Goal: Transaction & Acquisition: Purchase product/service

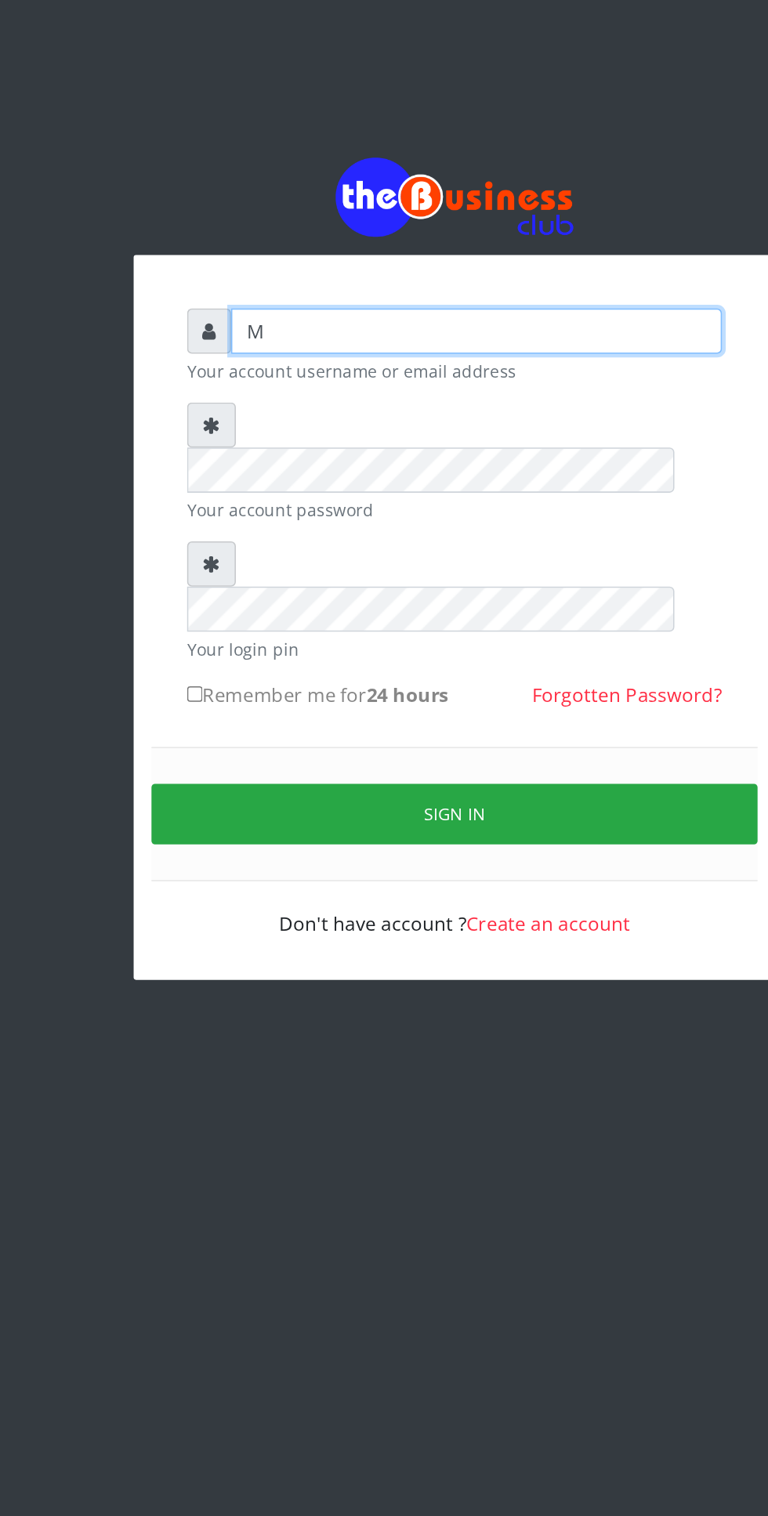
type input "Musluky"
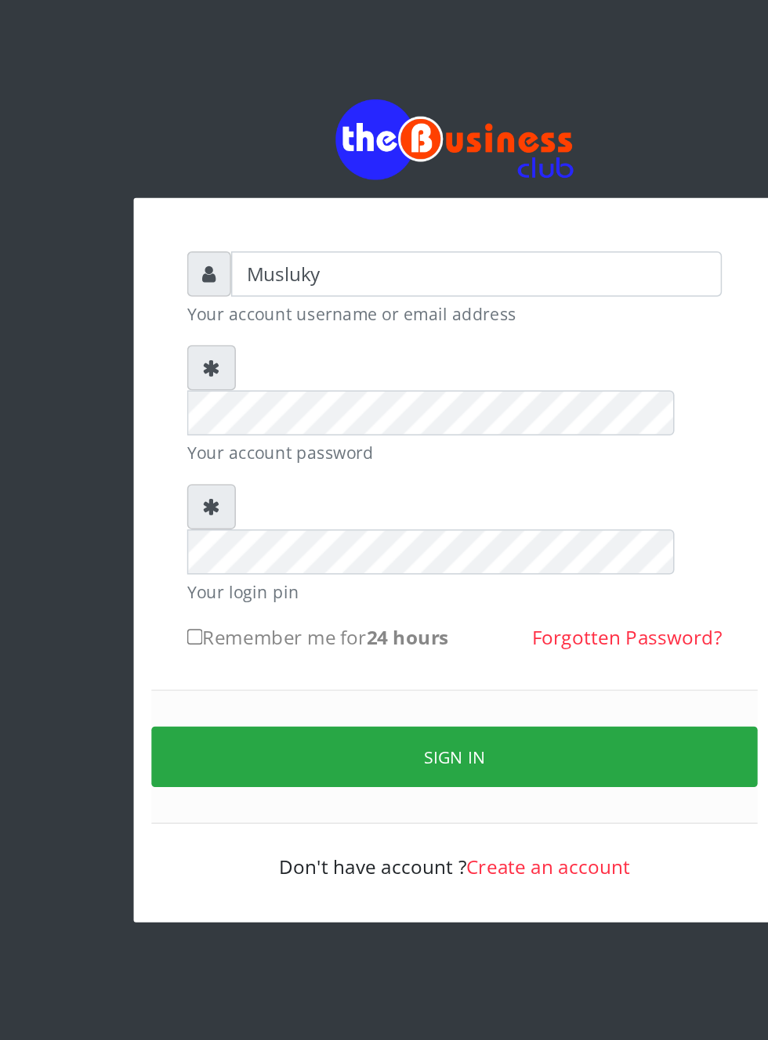
click at [350, 302] on form "Musluky Your account username or email address Your account password Your login…" at bounding box center [384, 390] width 353 height 415
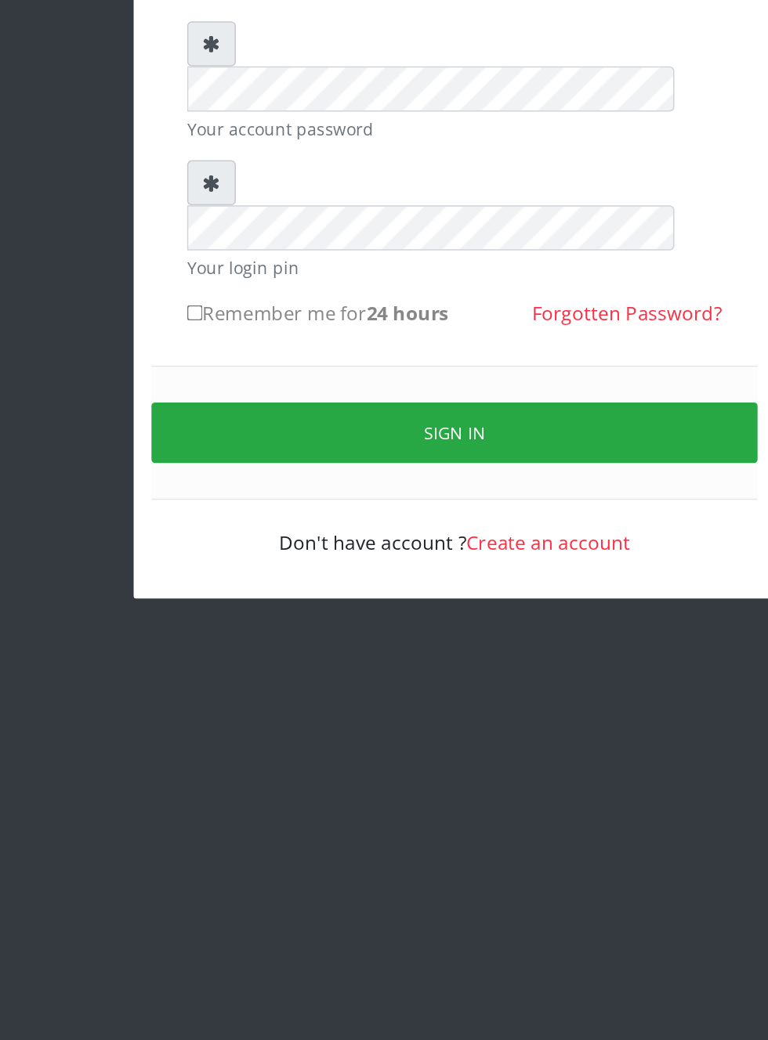
click at [382, 497] on button "Sign in" at bounding box center [384, 517] width 400 height 40
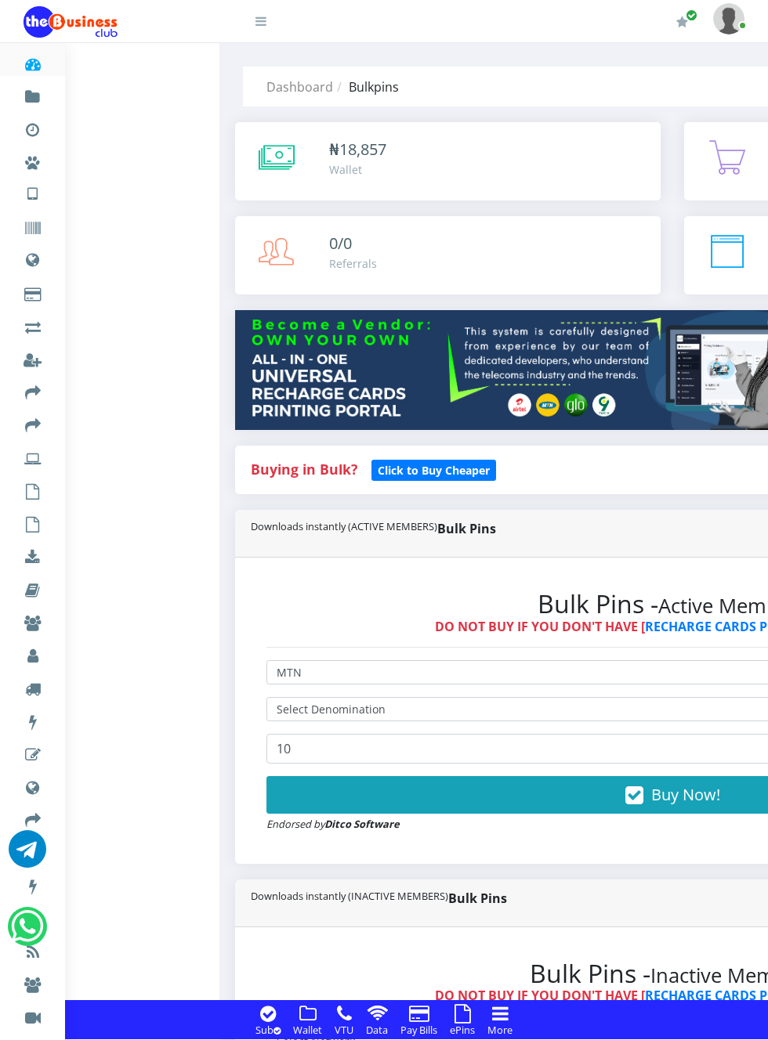
select select "MTN"
click at [519, 685] on select "Select Network MTN Globacom 9Mobile Airtel" at bounding box center [672, 672] width 812 height 24
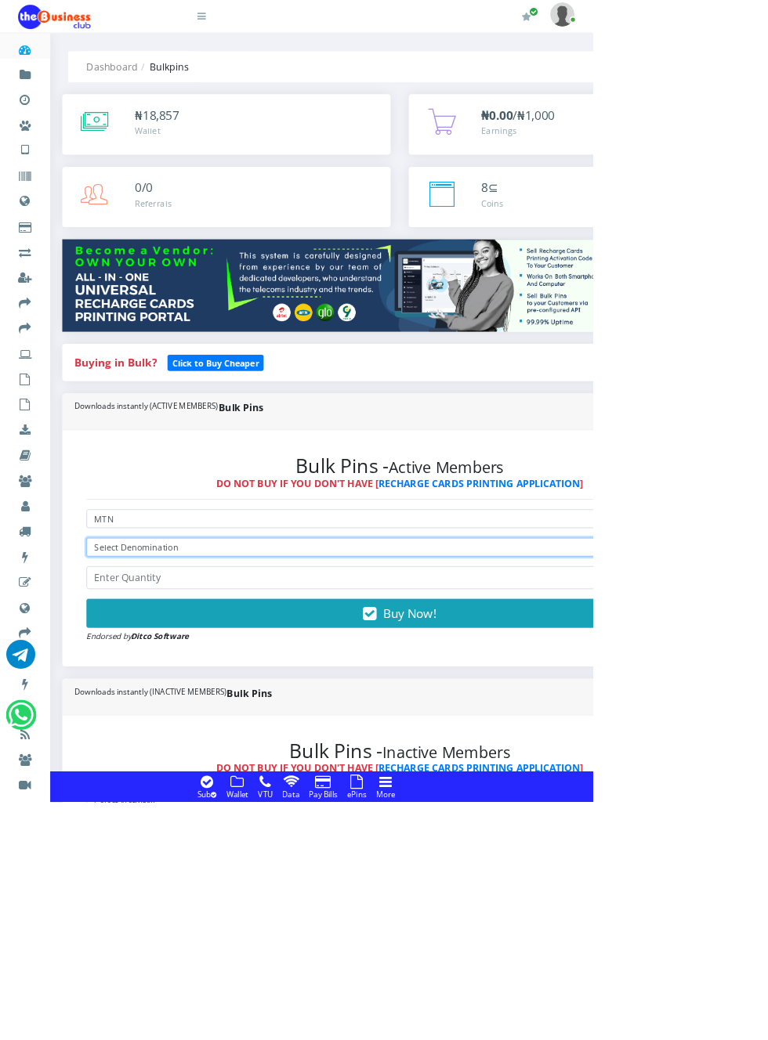
click at [425, 715] on select "Select Denomination MTN NGN100 - ₦96.98 MTN NGN200 - ₦193.96 MTN NGN400 - ₦387.…" at bounding box center [518, 709] width 812 height 24
select select "484.9-500"
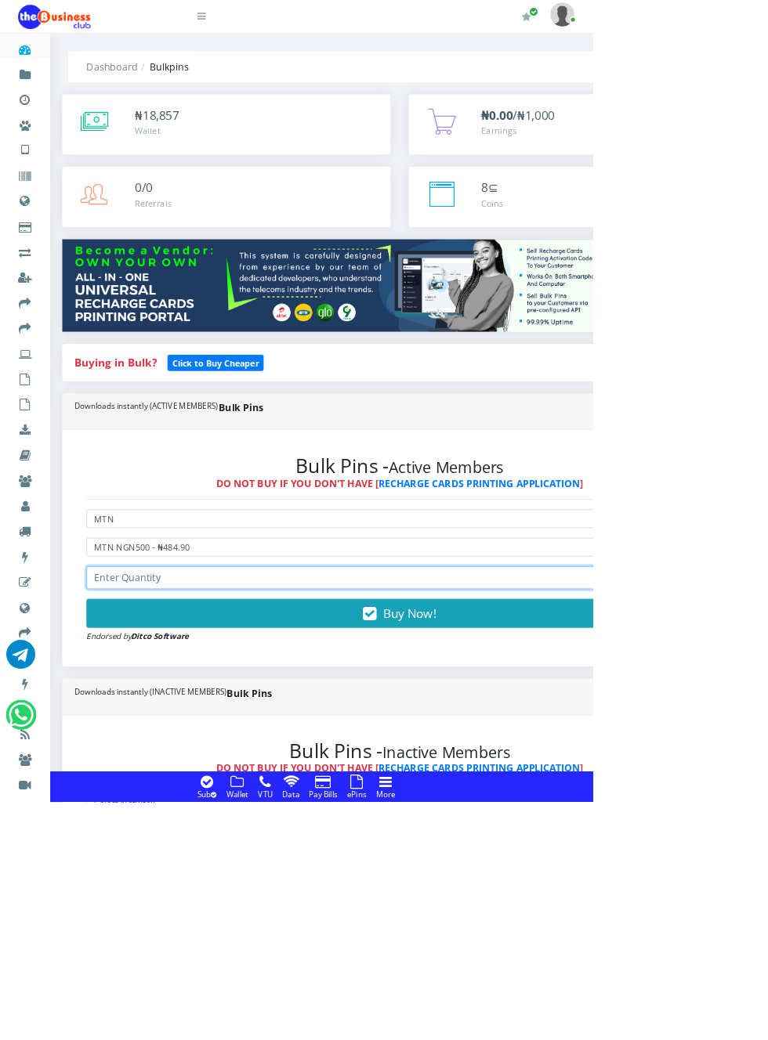
click at [279, 747] on input "number" at bounding box center [518, 749] width 812 height 30
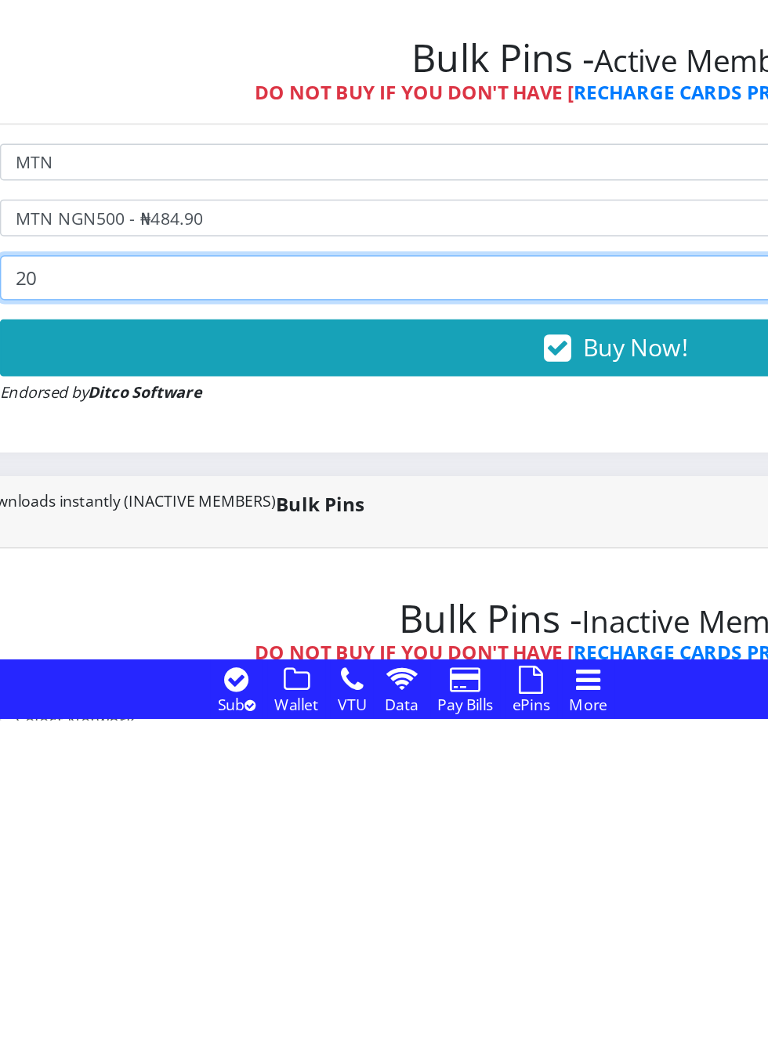
type input "20"
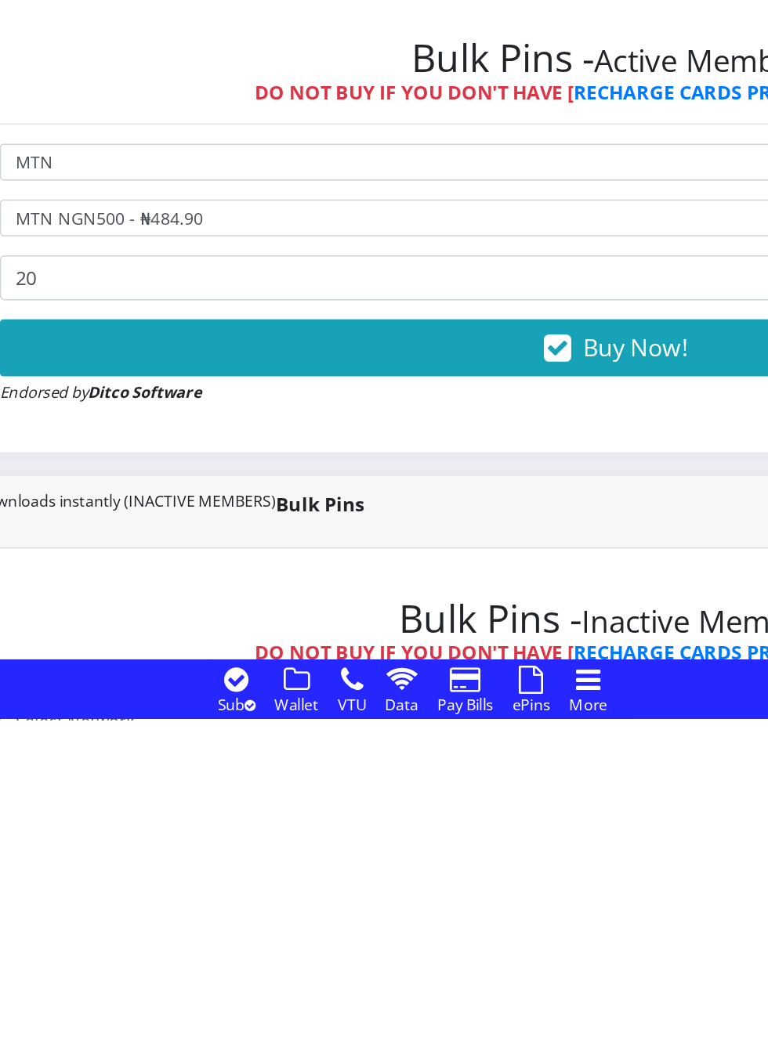
click at [529, 795] on span "Buy Now!" at bounding box center [531, 794] width 69 height 21
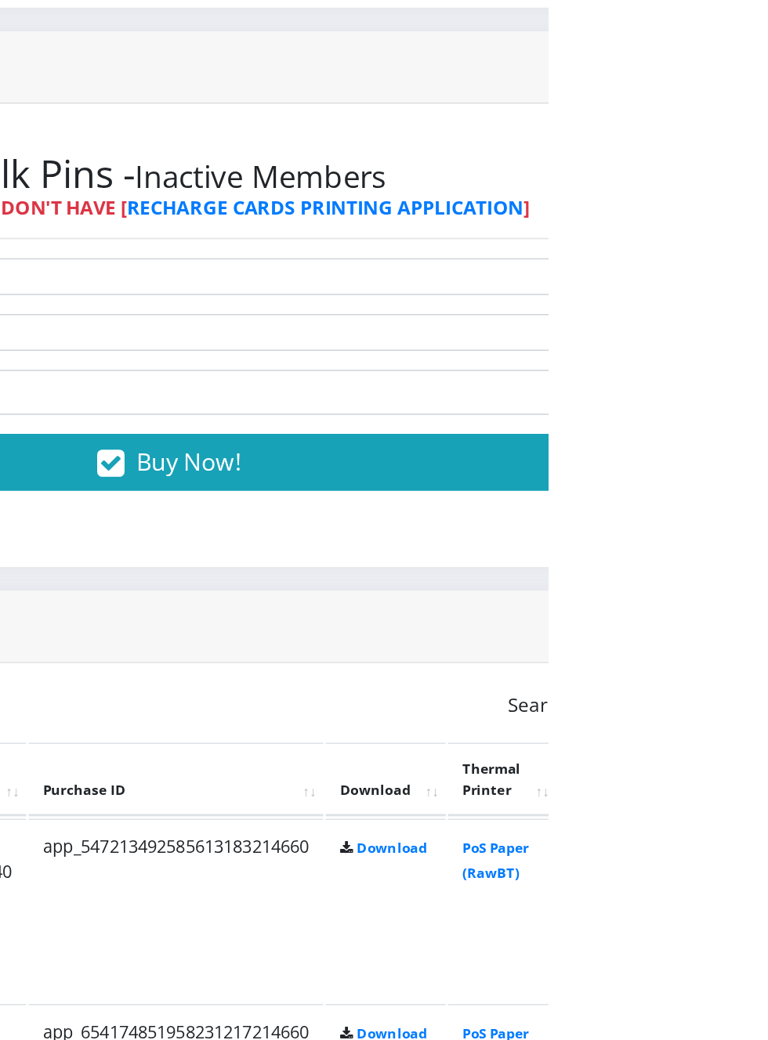
scroll to position [639, 0]
click at [755, 830] on link "PoS Paper (RawBT)" at bounding box center [733, 835] width 44 height 29
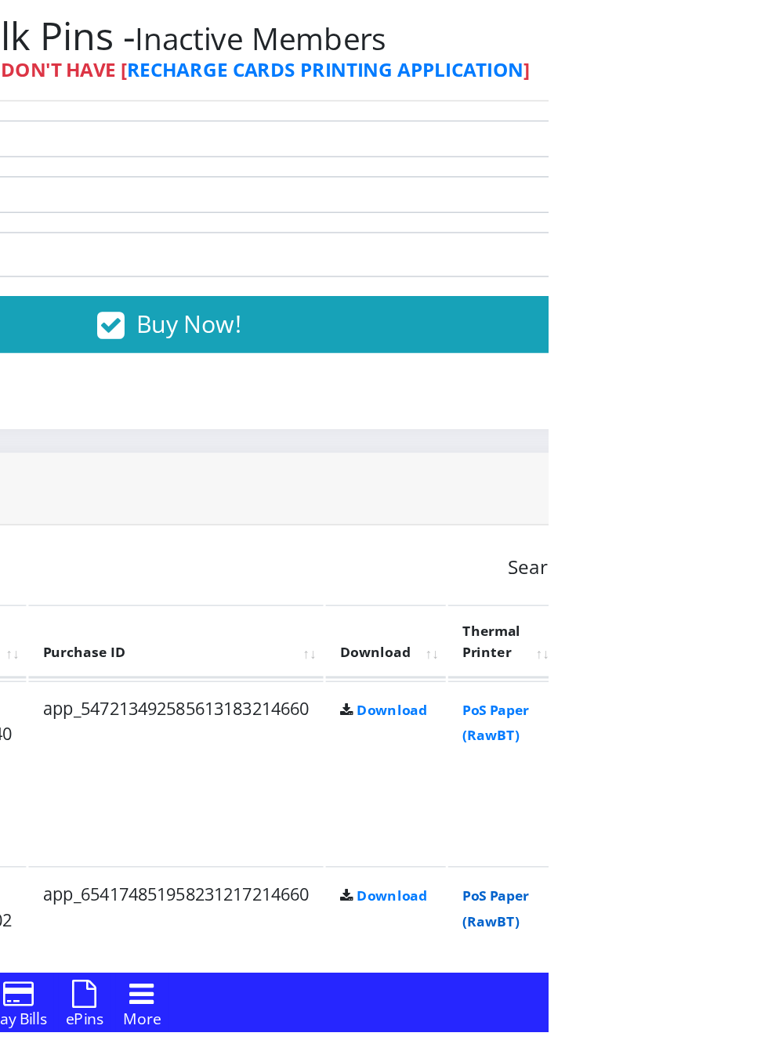
click at [755, 953] on link "PoS Paper (RawBT)" at bounding box center [733, 957] width 44 height 29
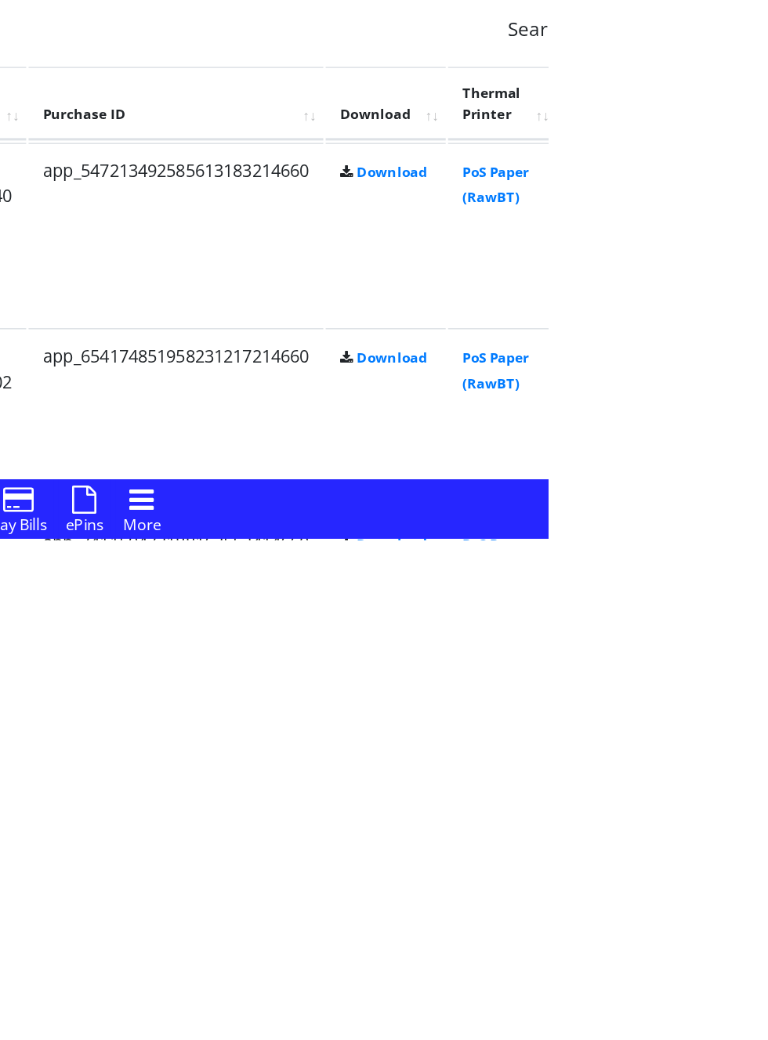
scroll to position [668, 0]
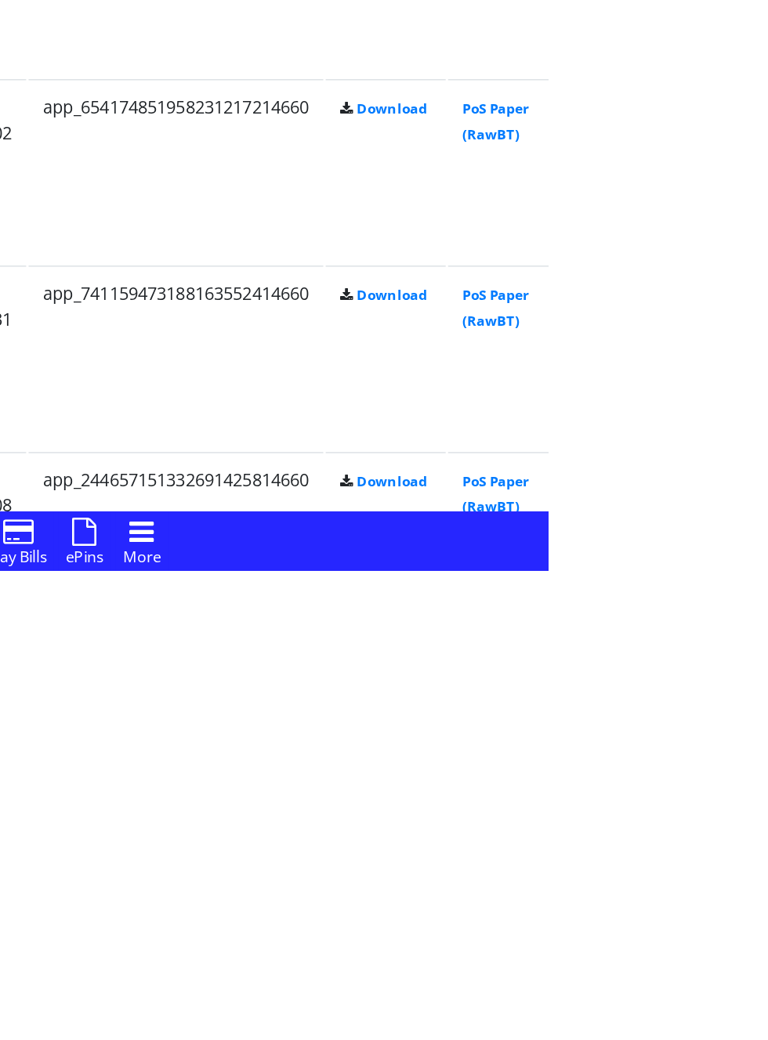
scroll to position [877, 0]
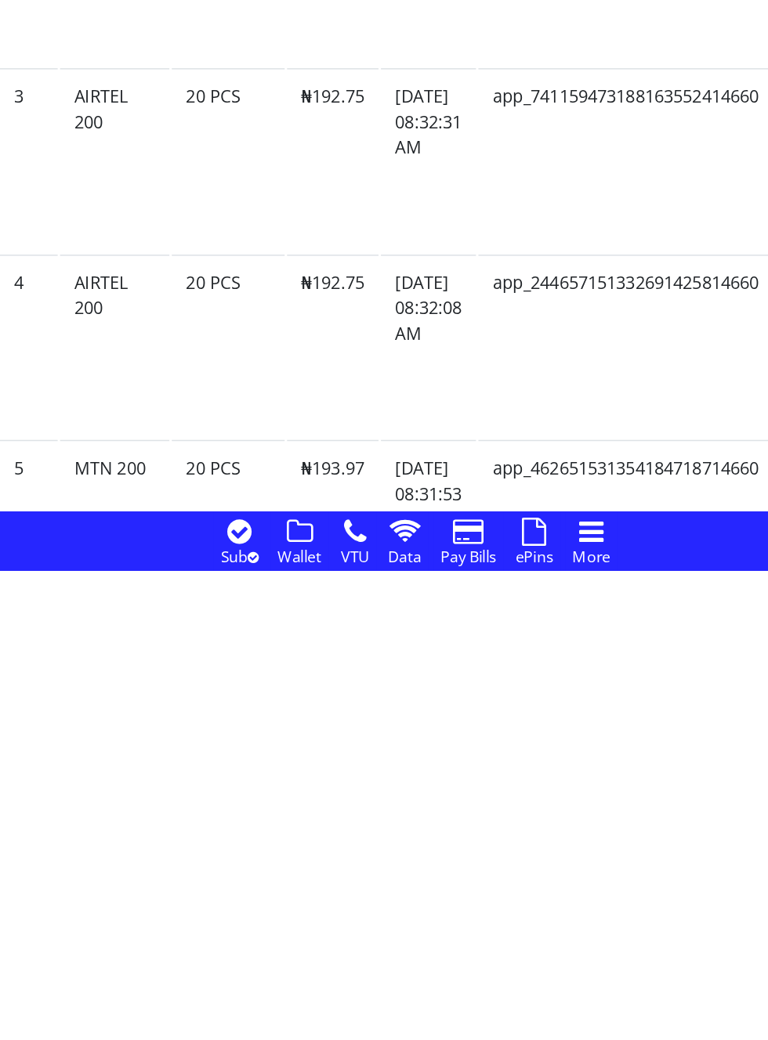
scroll to position [990, 0]
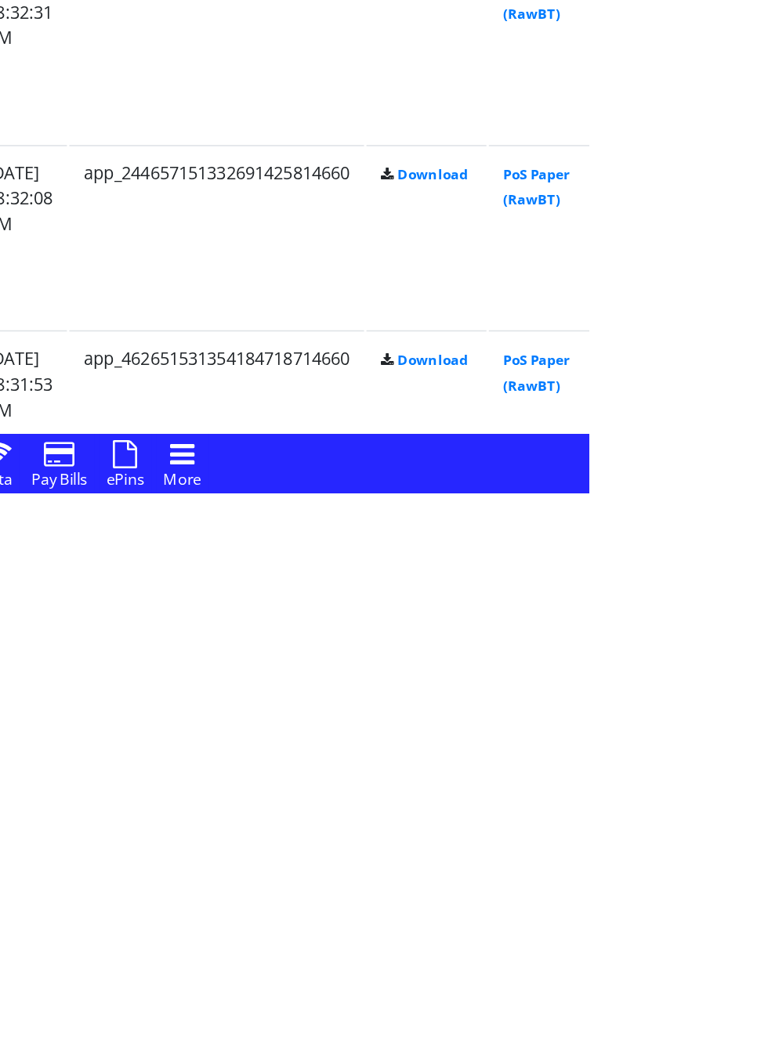
scroll to position [1012, 0]
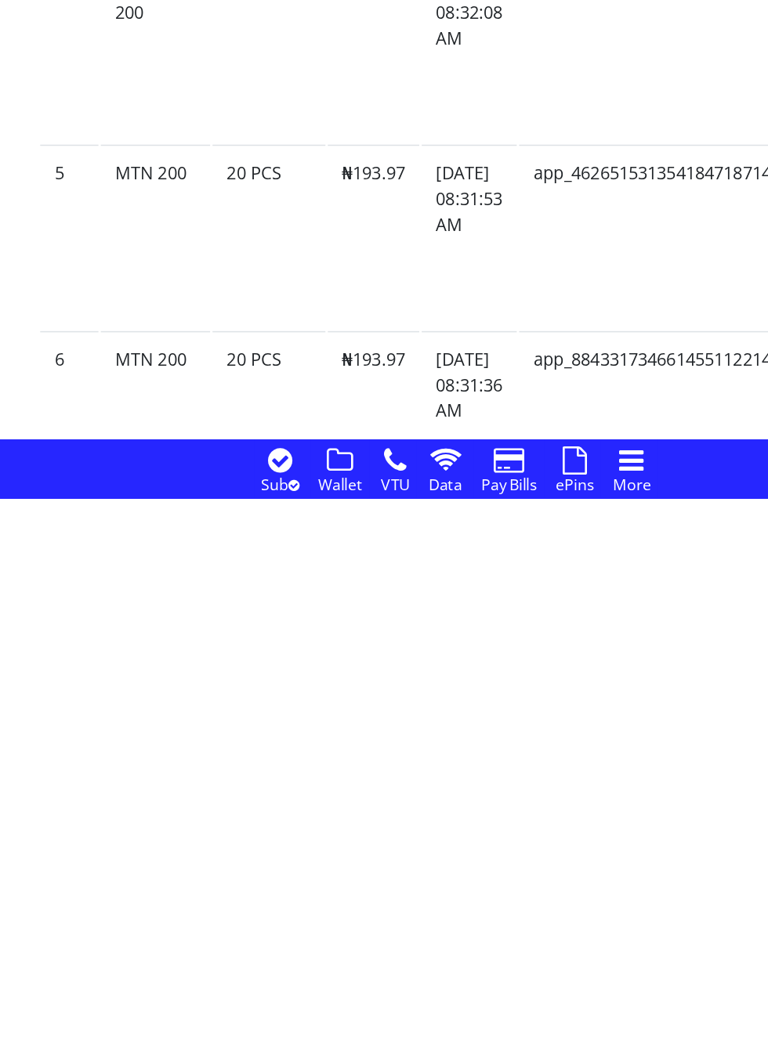
scroll to position [1131, 0]
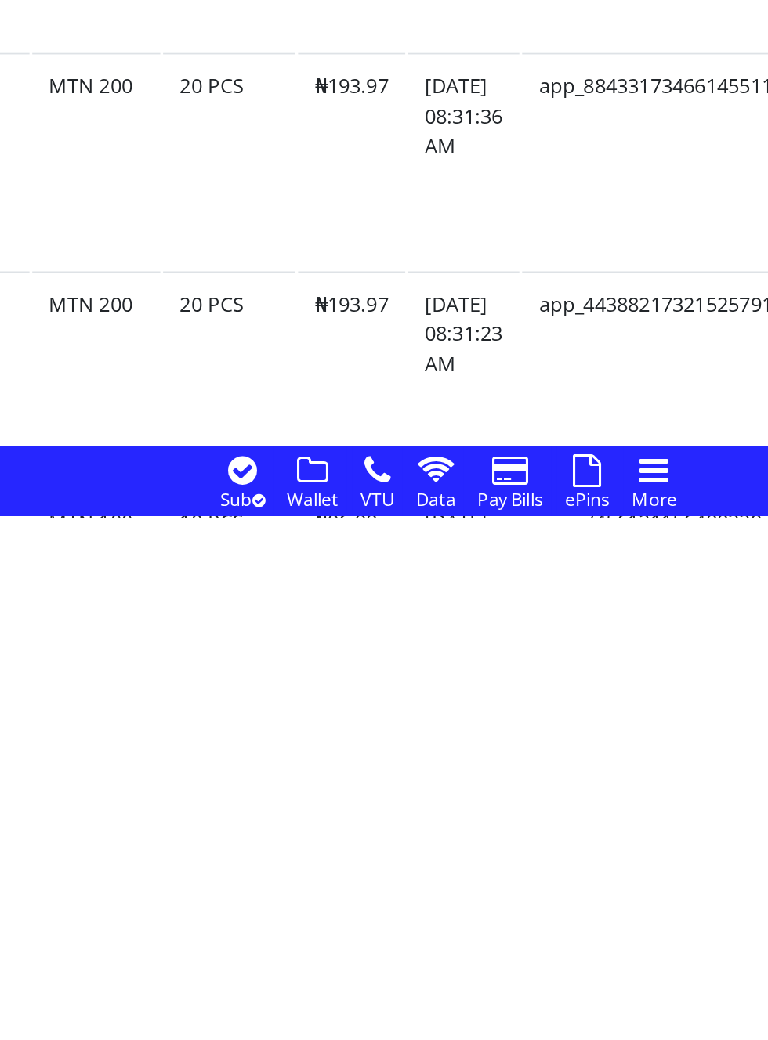
scroll to position [1281, 0]
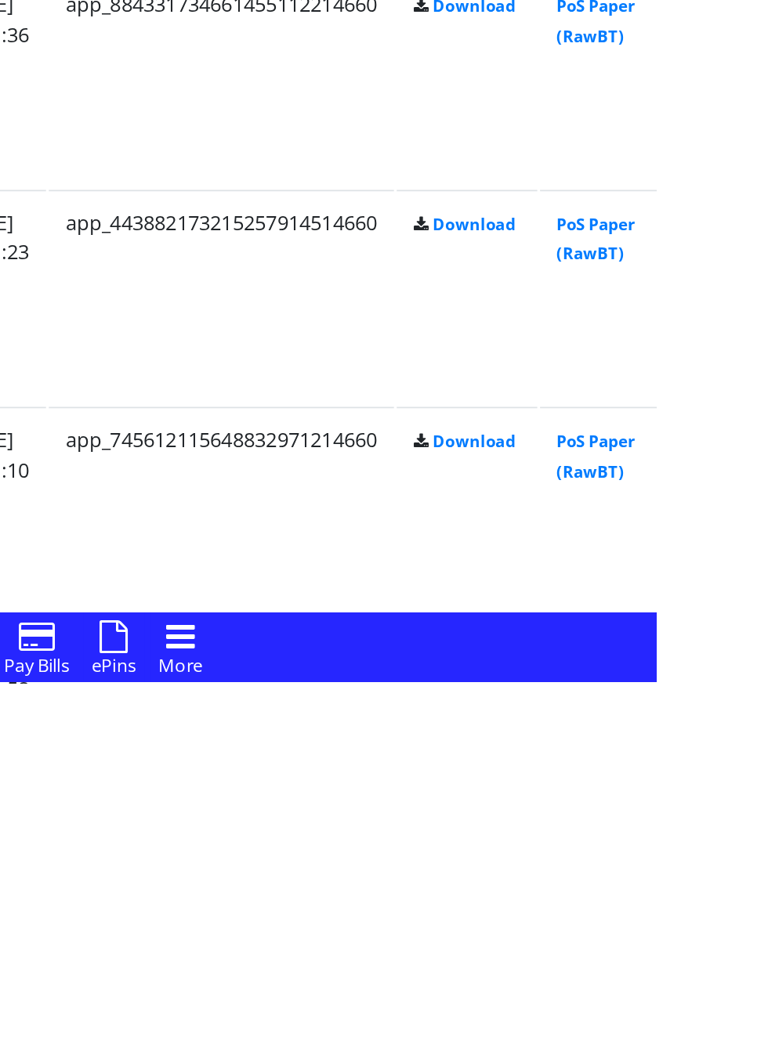
scroll to position [1420, 0]
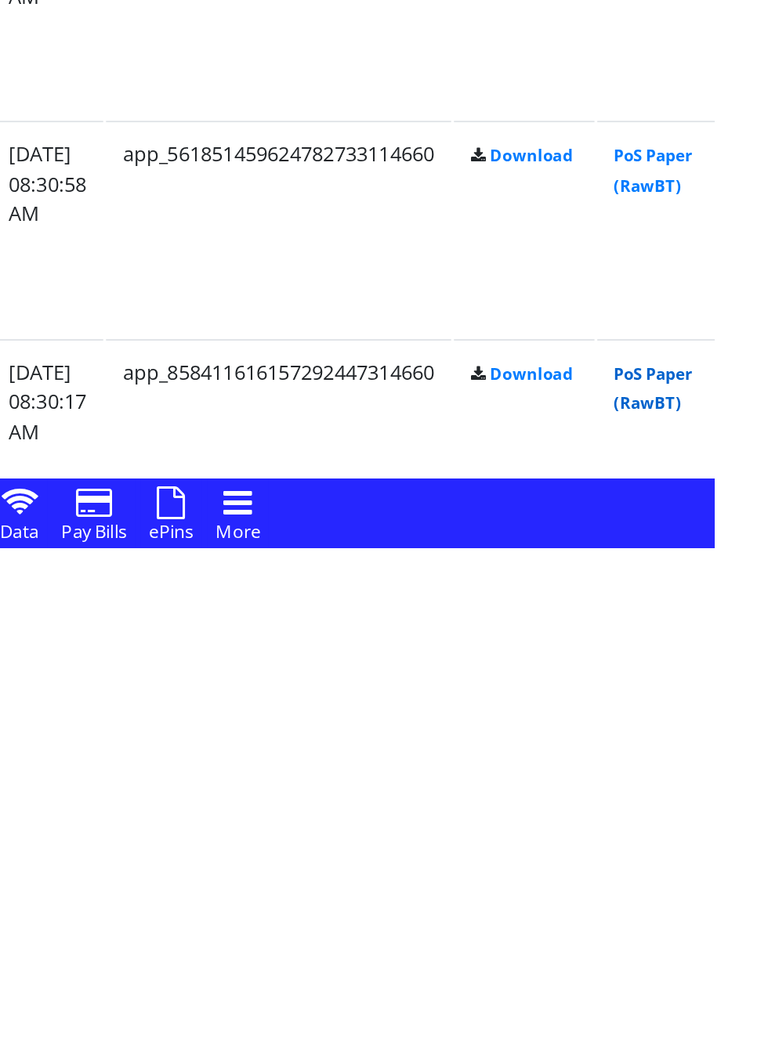
scroll to position [1629, 0]
